Goal: Check status: Check status

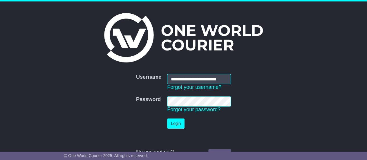
scroll to position [0, 2]
click at [181, 122] on button "Login" at bounding box center [175, 123] width 17 height 10
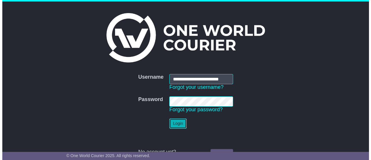
scroll to position [0, 0]
